Goal: Task Accomplishment & Management: Complete application form

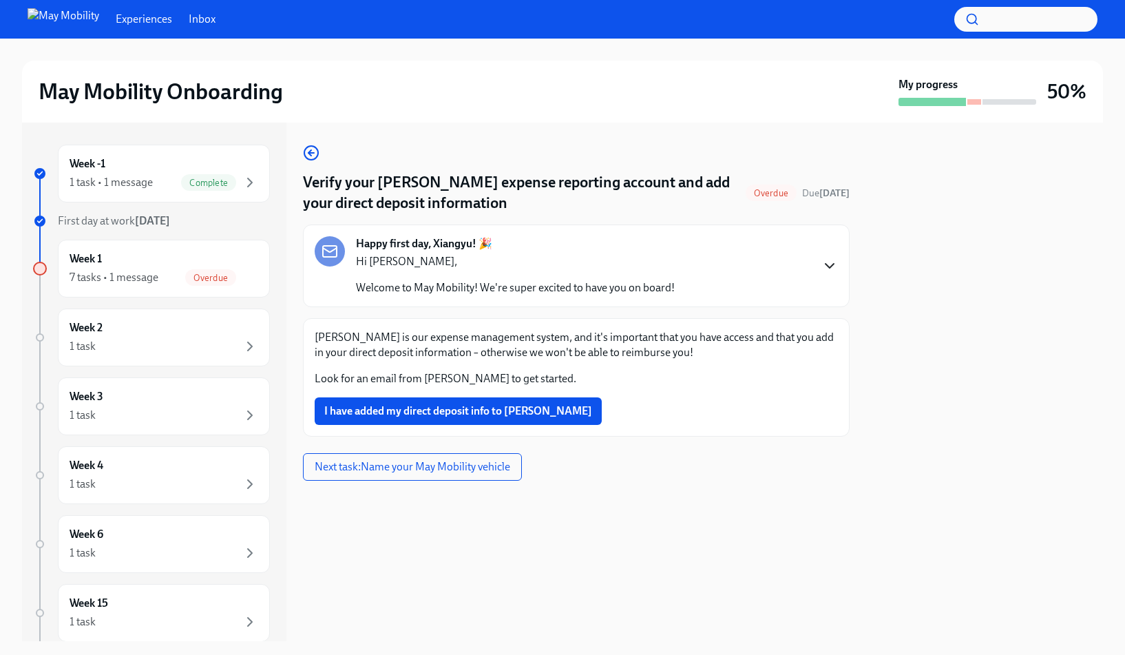
click at [833, 261] on icon "button" at bounding box center [829, 265] width 17 height 17
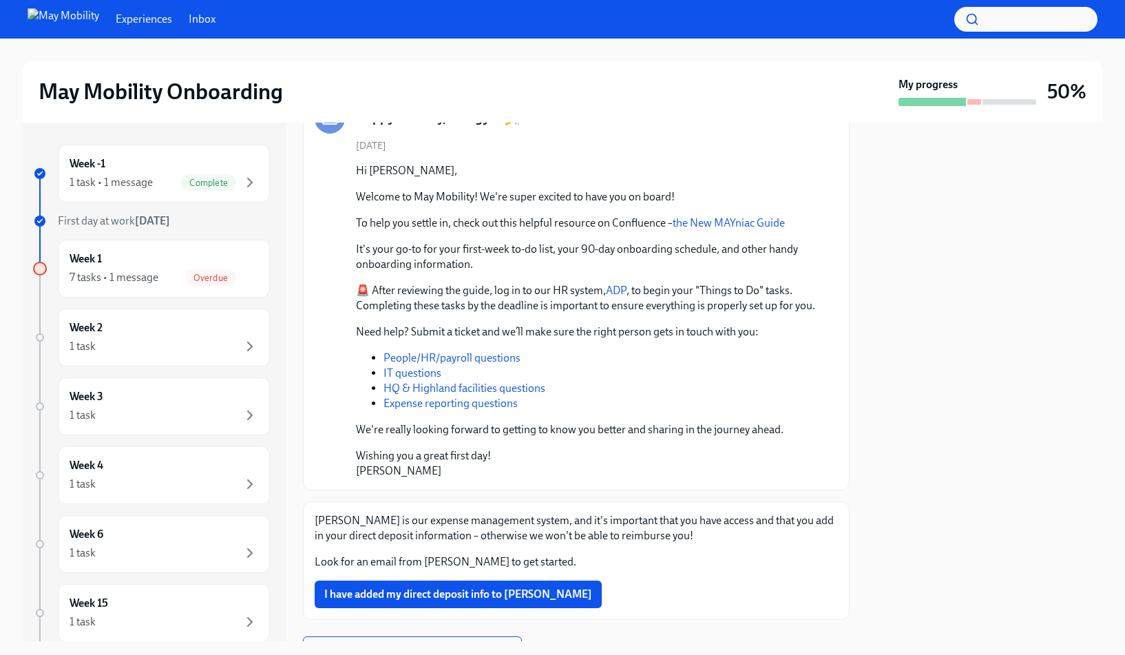
scroll to position [215, 0]
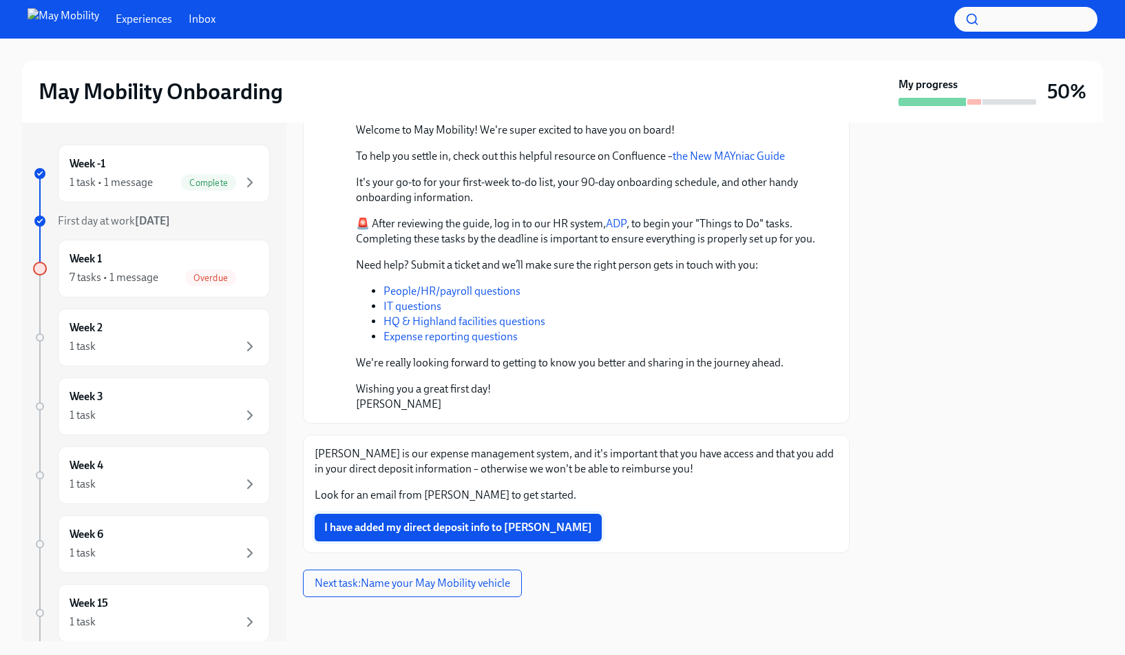
click at [523, 538] on button "I have added my direct deposit info to [PERSON_NAME]" at bounding box center [458, 528] width 287 height 28
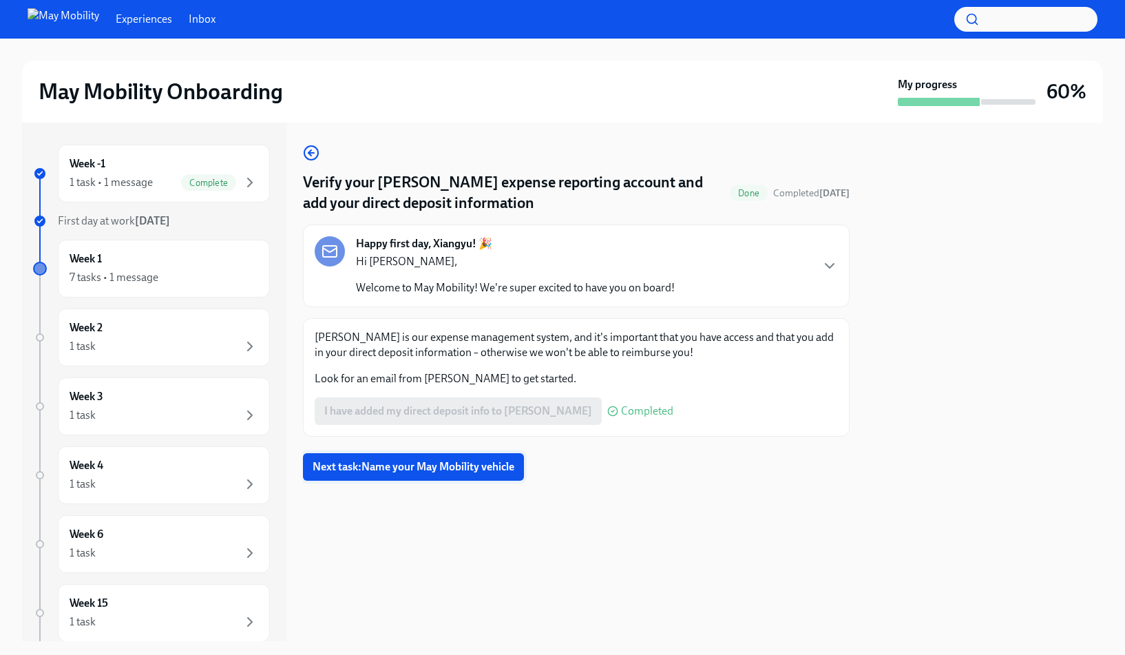
click at [453, 472] on span "Next task : Name your May Mobility vehicle" at bounding box center [414, 467] width 202 height 14
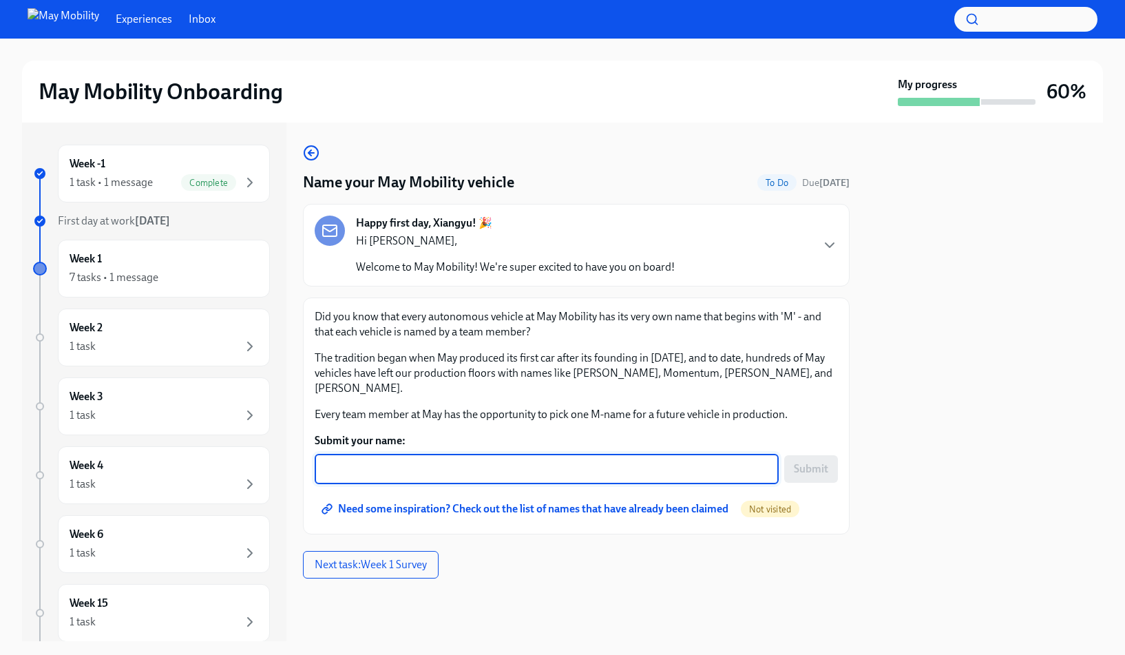
click at [520, 461] on textarea "Submit your name:" at bounding box center [547, 469] width 448 height 17
click at [650, 461] on textarea "Submit your name:" at bounding box center [547, 469] width 448 height 17
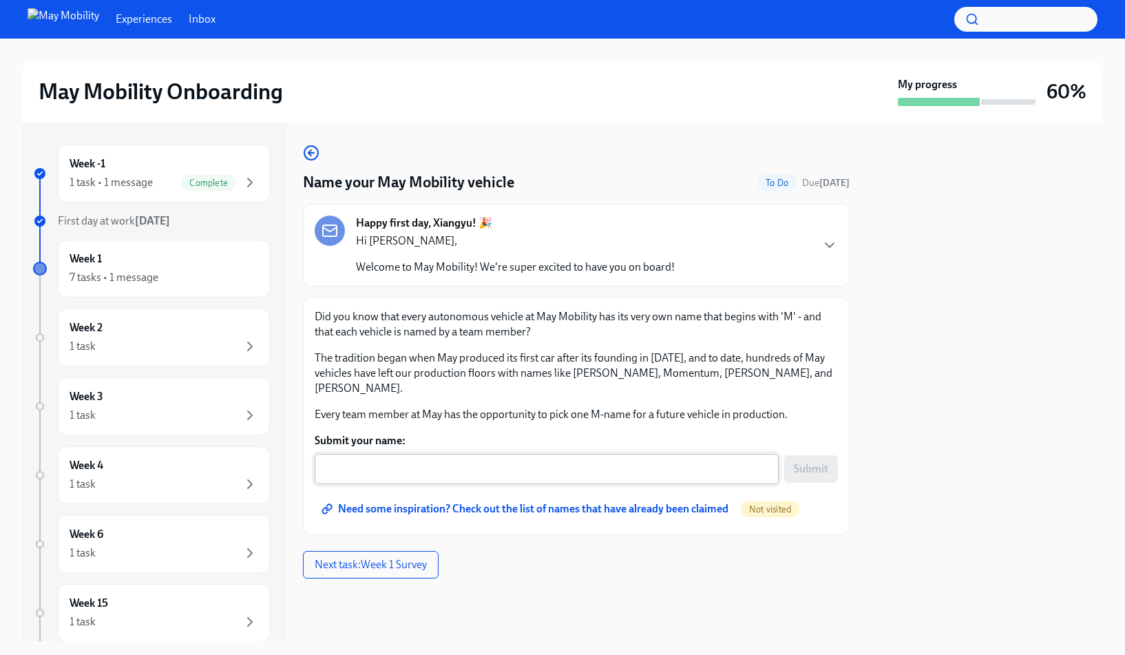
click at [635, 454] on div "x ​" at bounding box center [547, 469] width 464 height 30
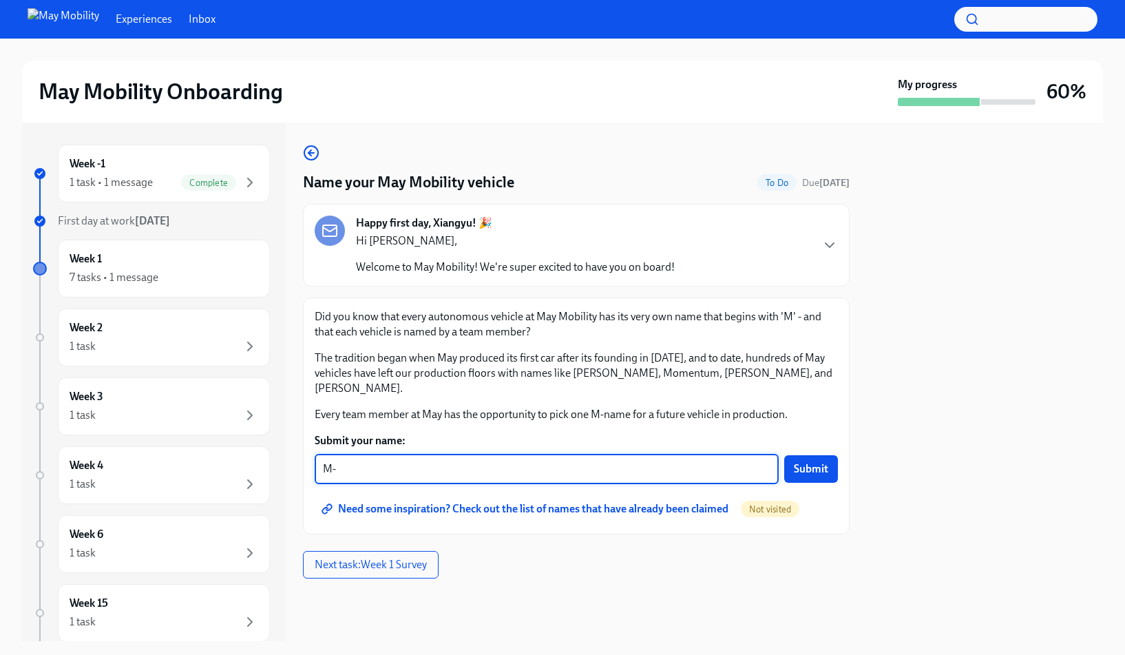
type textarea "M"
type textarea "X"
type textarea "[PERSON_NAME]"
click at [713, 502] on span "Need some inspiration? Check out the list of names that have already been claim…" at bounding box center [526, 509] width 404 height 14
click at [588, 461] on textarea "Submit your name:" at bounding box center [547, 469] width 448 height 17
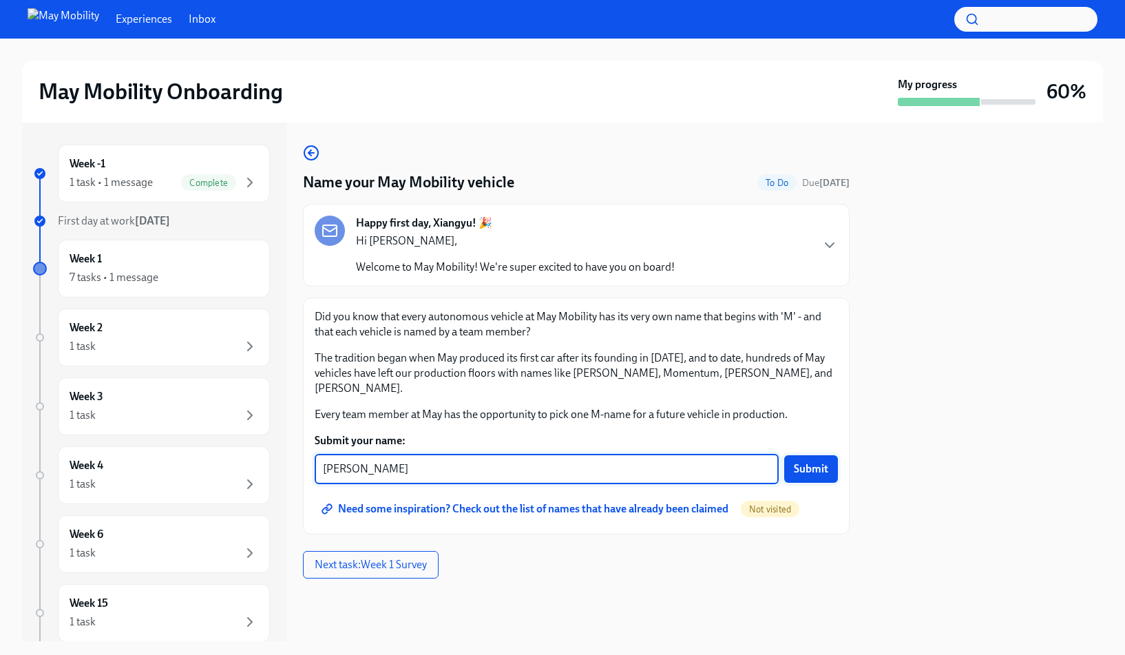
type textarea "[PERSON_NAME]"
click at [803, 462] on span "Submit" at bounding box center [811, 469] width 34 height 14
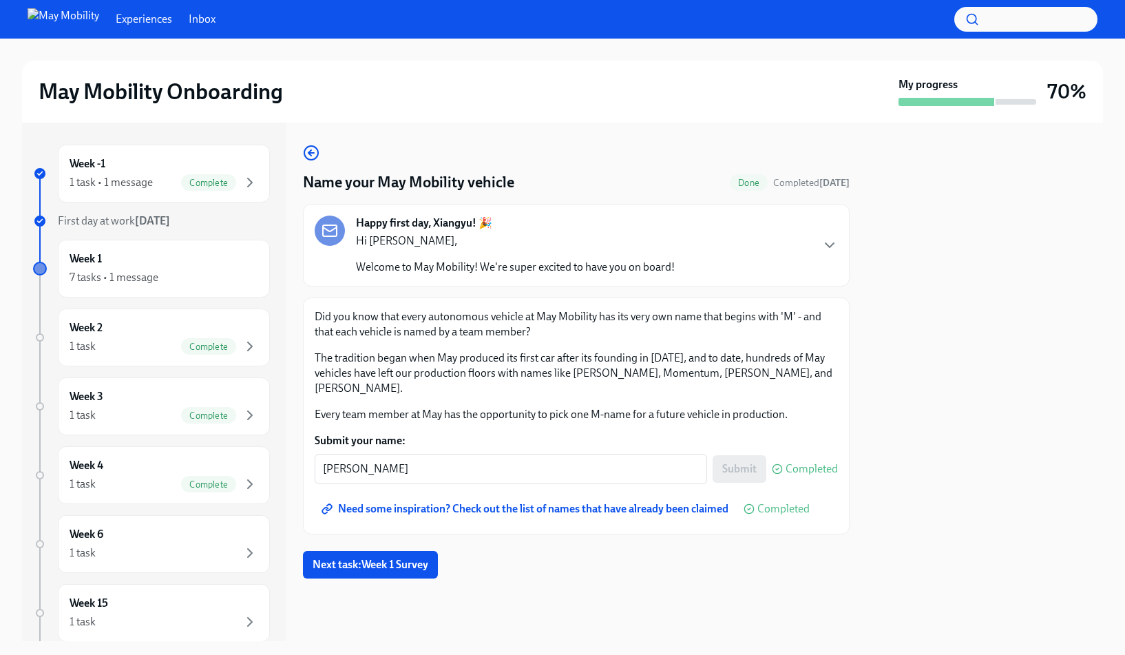
click at [395, 534] on div "Name your May Mobility vehicle Done Completed [DATE] Happy first day, Xiangyu! …" at bounding box center [576, 362] width 547 height 434
click at [397, 558] on span "Next task : Week 1 Survey" at bounding box center [371, 565] width 116 height 14
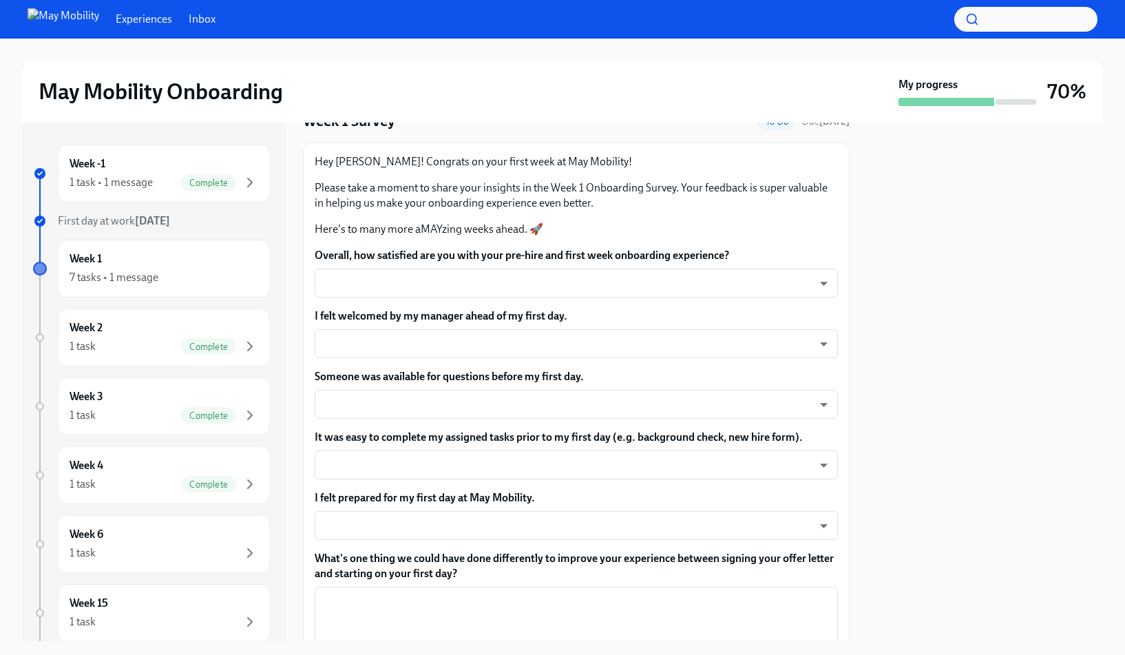
scroll to position [70, 0]
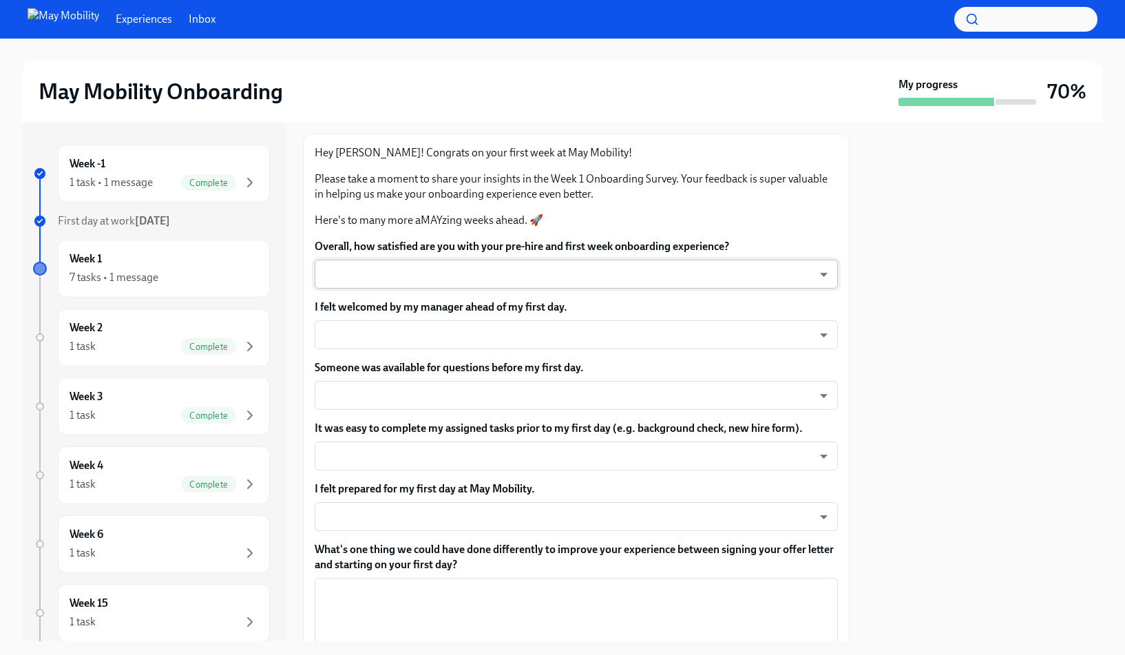
click at [621, 285] on body "Experiences Inbox May Mobility Onboarding My progress 70% Week -1 1 task • 1 me…" at bounding box center [562, 327] width 1125 height 655
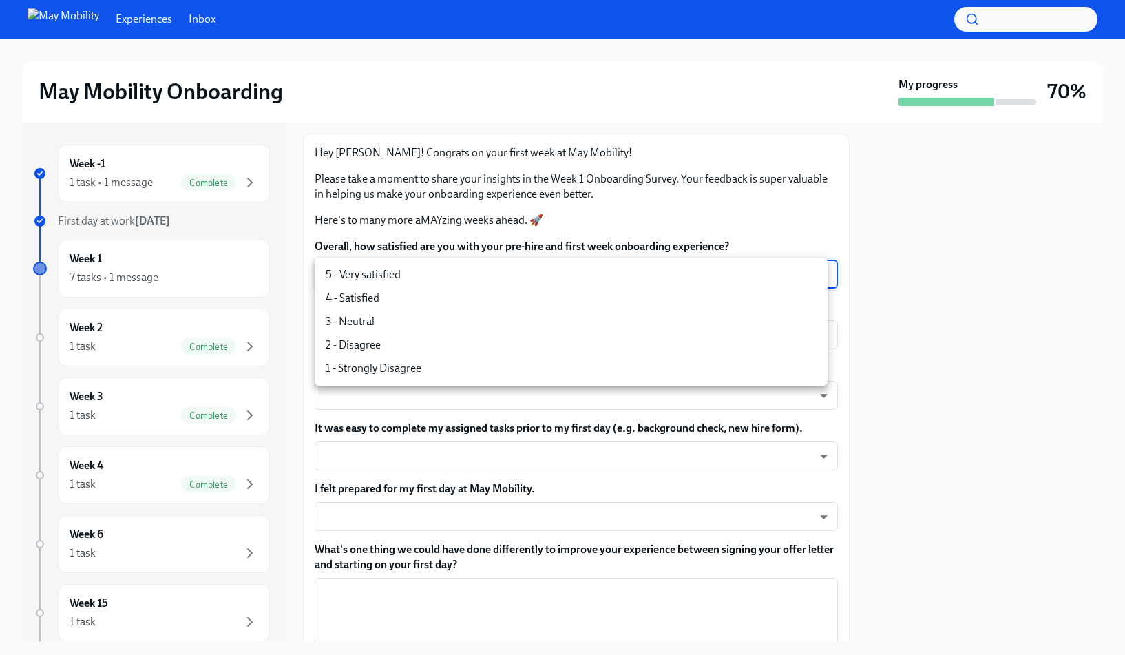
click at [645, 233] on div at bounding box center [562, 327] width 1125 height 655
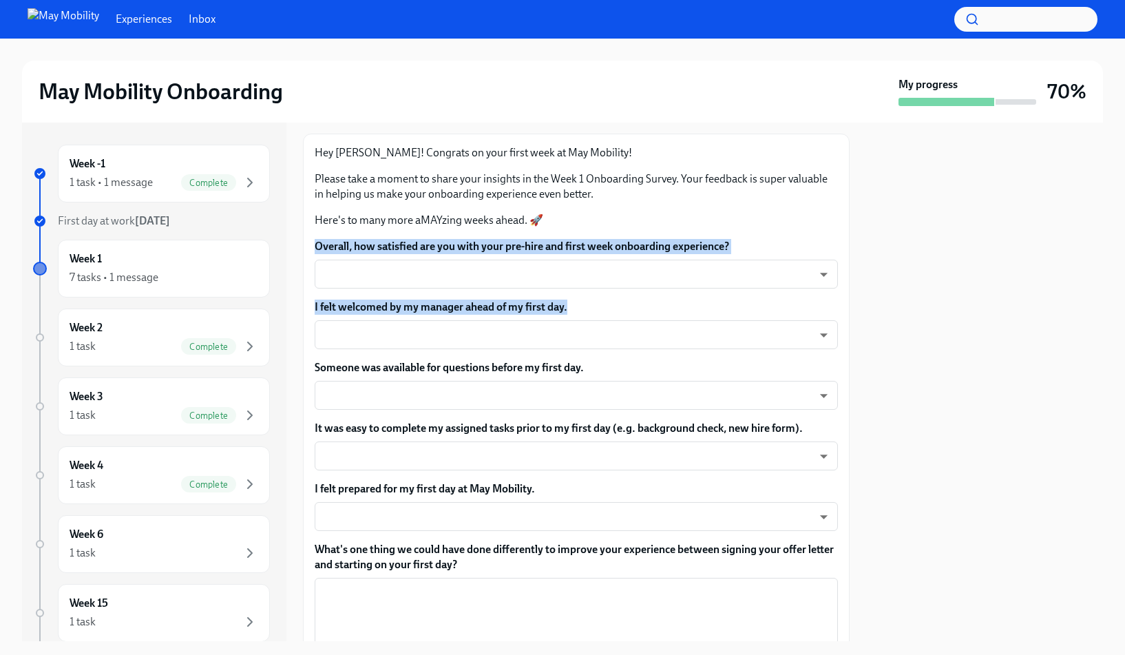
drag, startPoint x: 645, startPoint y: 233, endPoint x: 613, endPoint y: 305, distance: 78.9
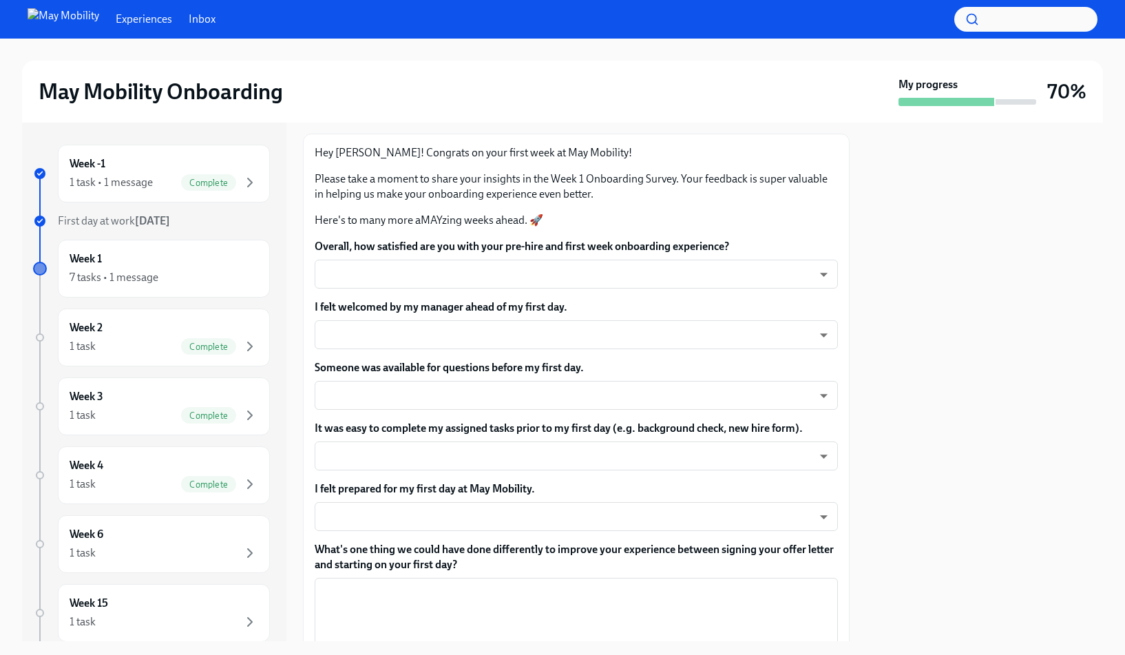
click at [663, 198] on p "Please take a moment to share your insights in the Week 1 Onboarding Survey. Yo…" at bounding box center [576, 186] width 523 height 30
click at [585, 337] on body "Experiences Inbox May Mobility Onboarding My progress 70% Week -1 1 task • 1 me…" at bounding box center [562, 327] width 1125 height 655
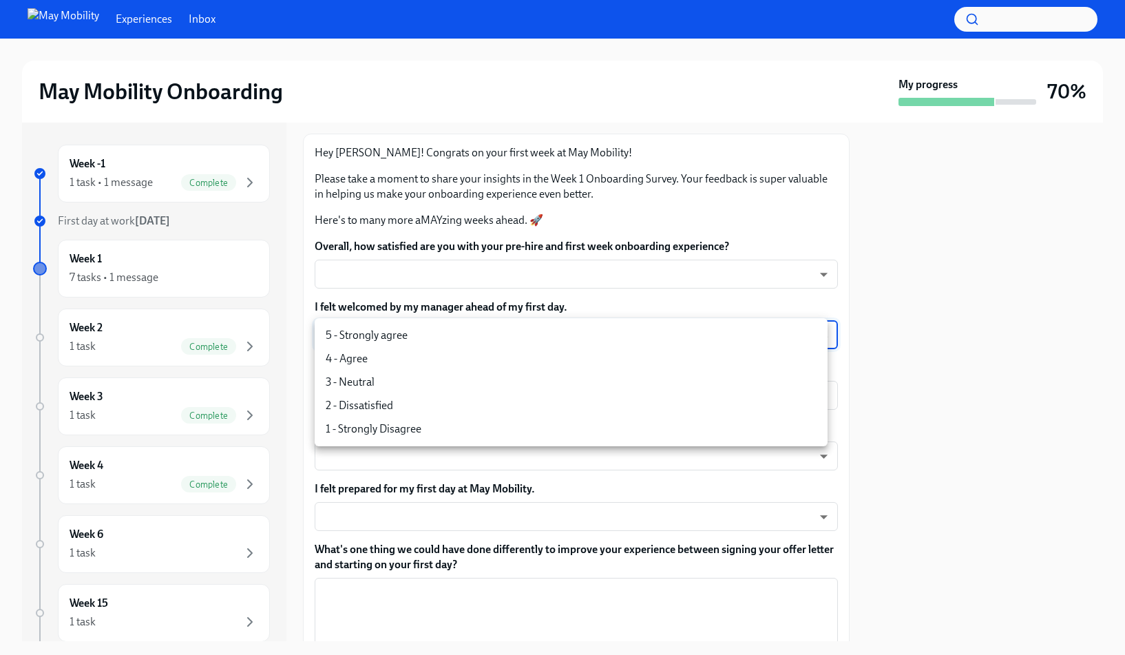
click at [618, 299] on div at bounding box center [562, 327] width 1125 height 655
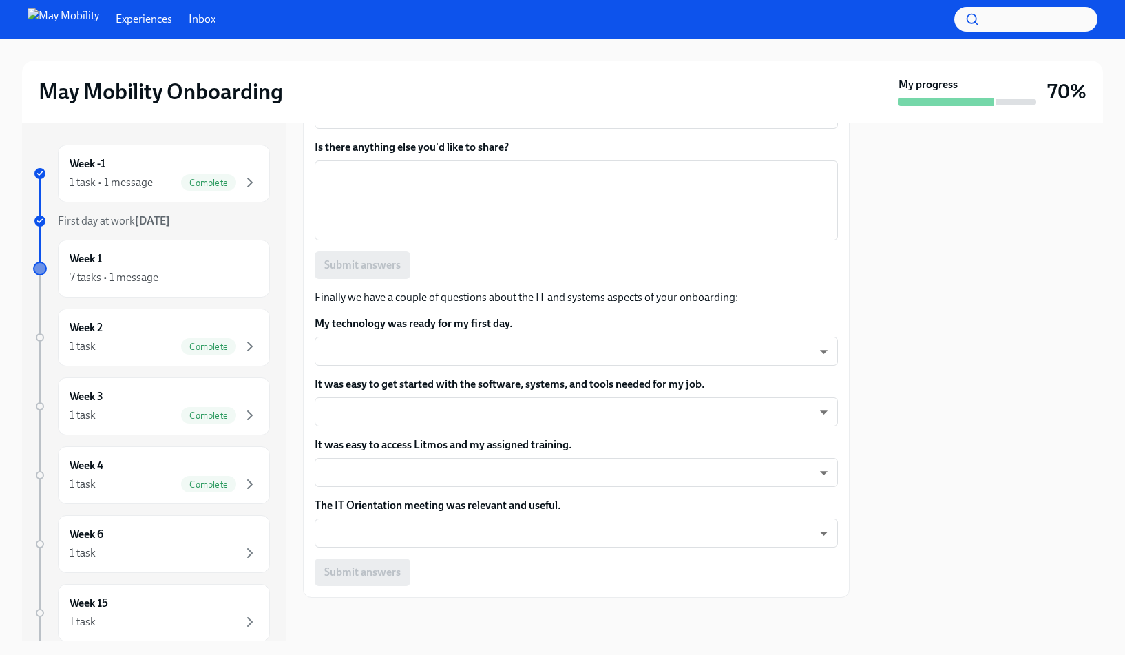
scroll to position [1075, 0]
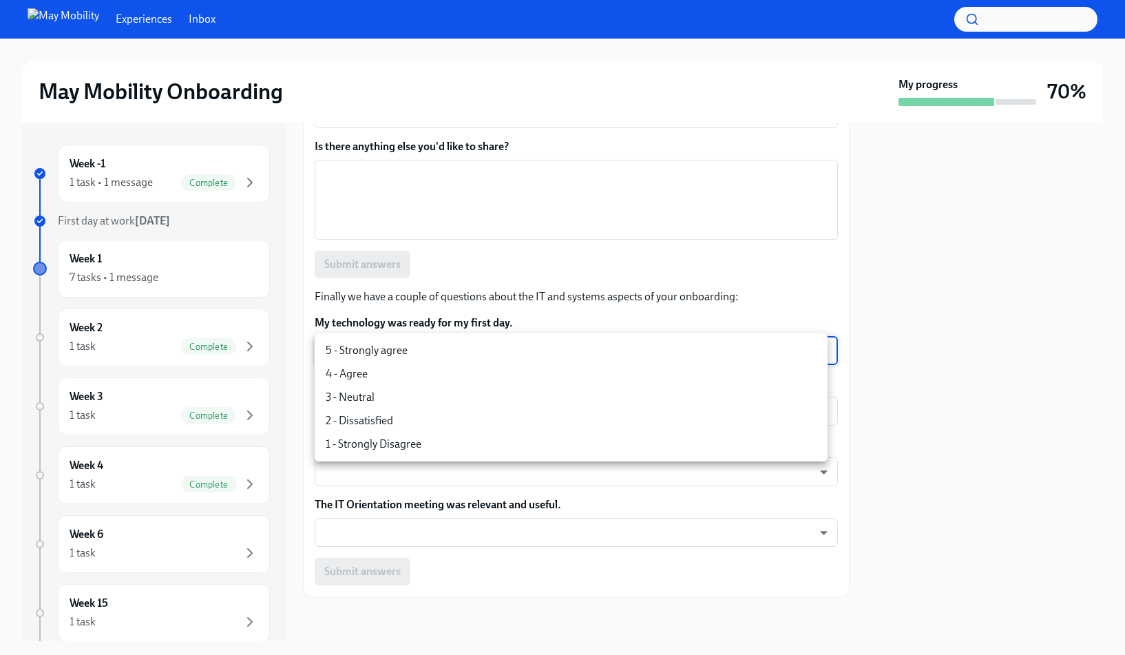
click at [747, 353] on body "Experiences Inbox May Mobility Onboarding My progress 70% Week -1 1 task • 1 me…" at bounding box center [562, 327] width 1125 height 655
click at [764, 319] on div at bounding box center [562, 327] width 1125 height 655
